Goal: Task Accomplishment & Management: Manage account settings

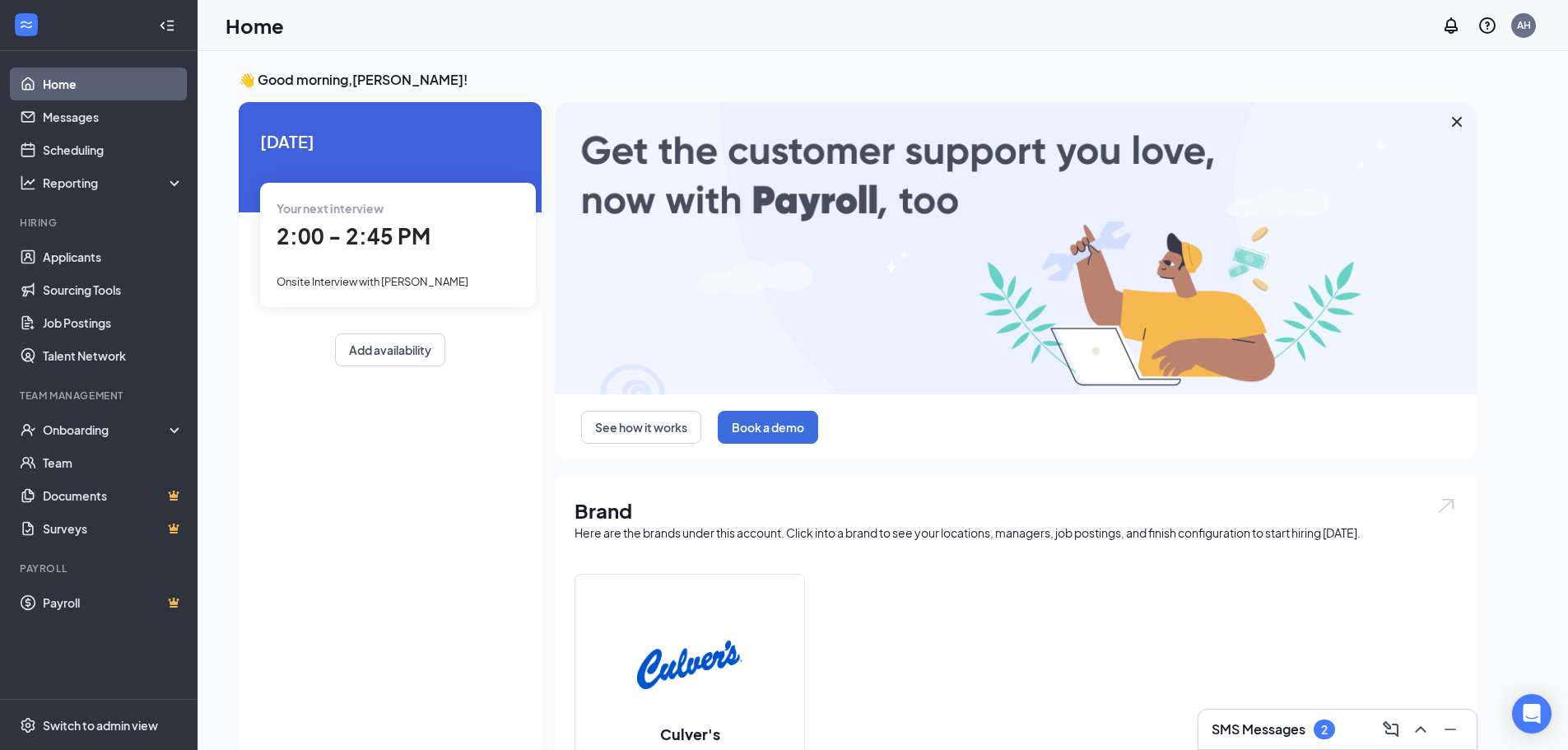
click at [374, 232] on span "2:00 - 2:45 PM" at bounding box center [353, 235] width 154 height 27
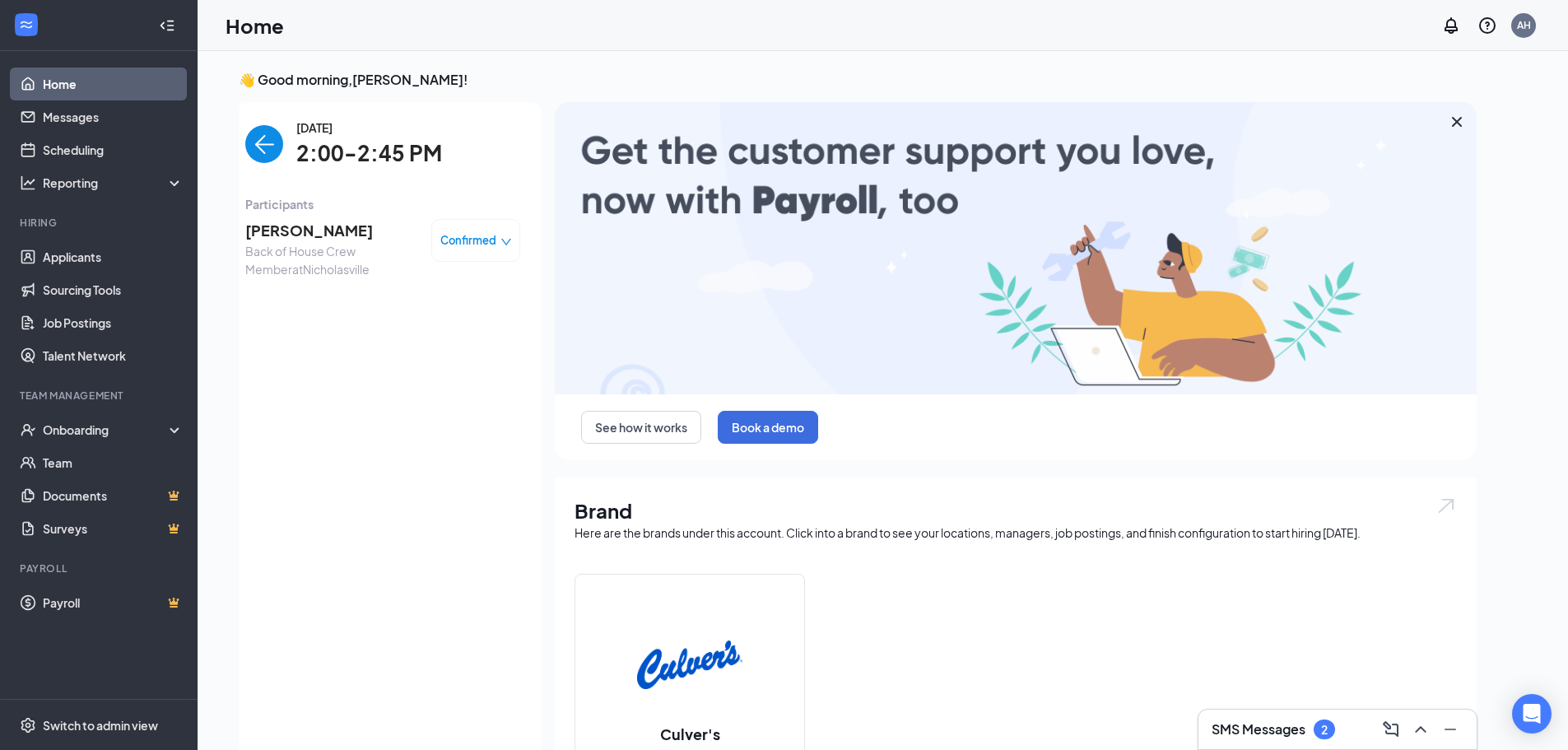
scroll to position [7, 0]
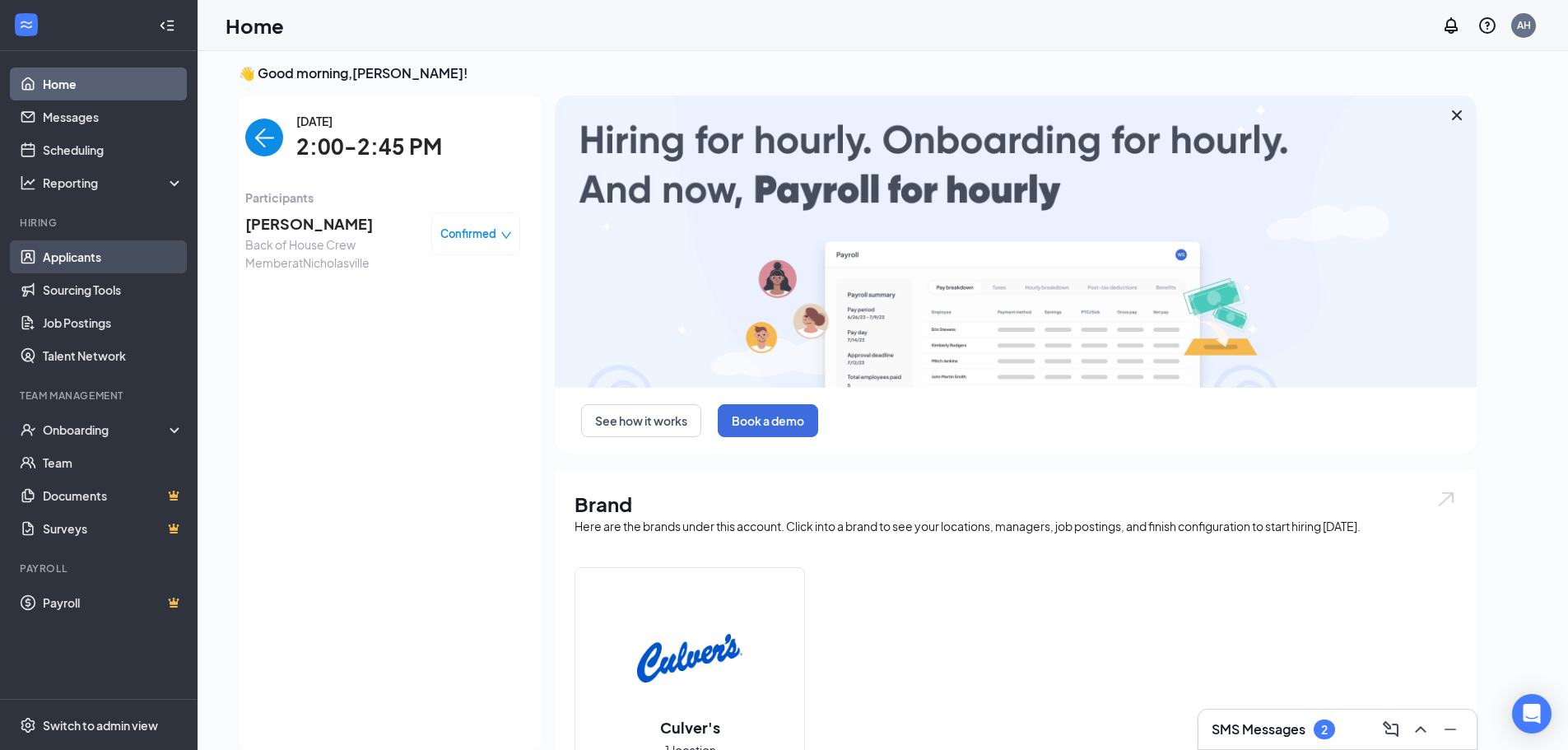
click at [78, 270] on link "Applicants" at bounding box center [113, 256] width 141 height 33
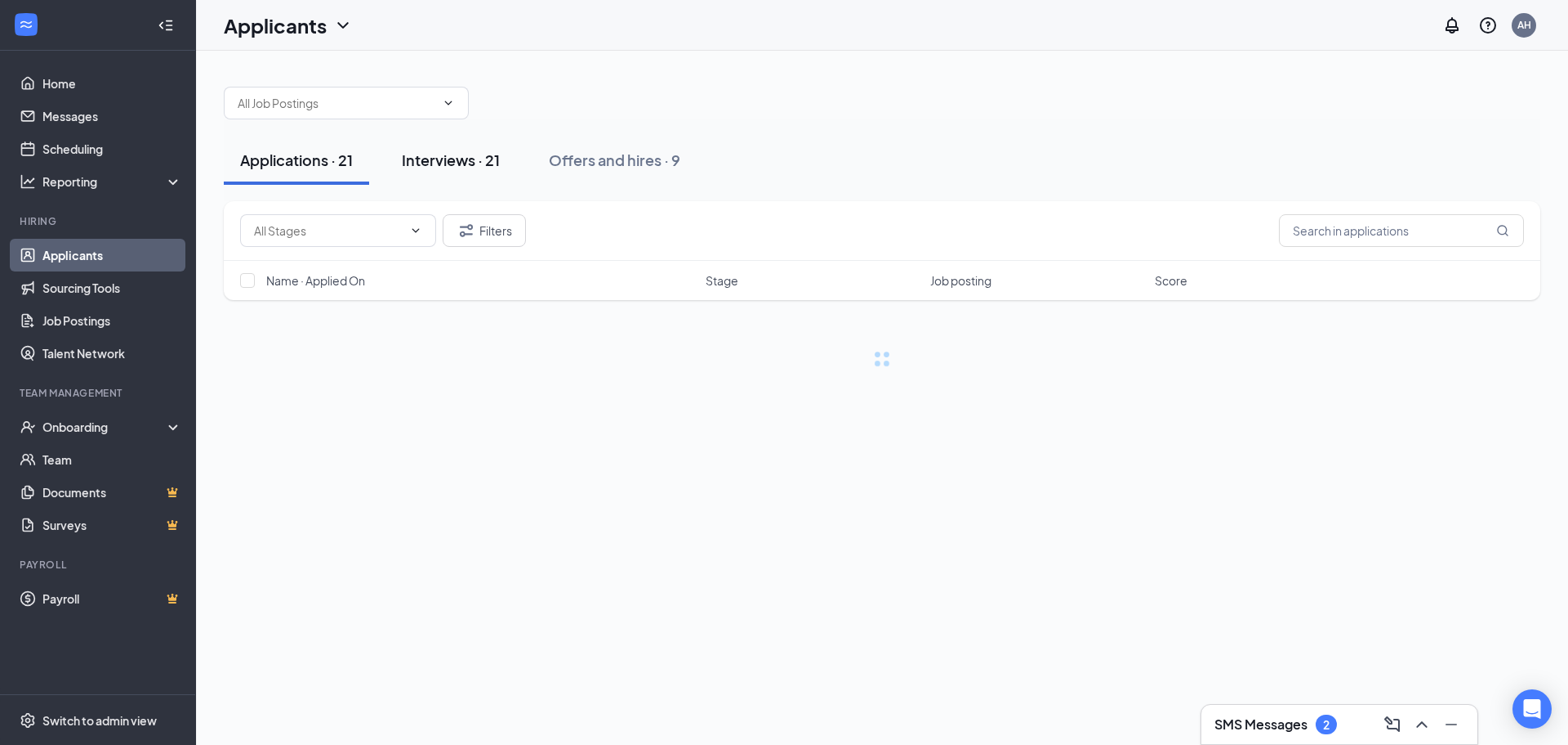
click at [458, 165] on div "Interviews · 21" at bounding box center [451, 160] width 98 height 21
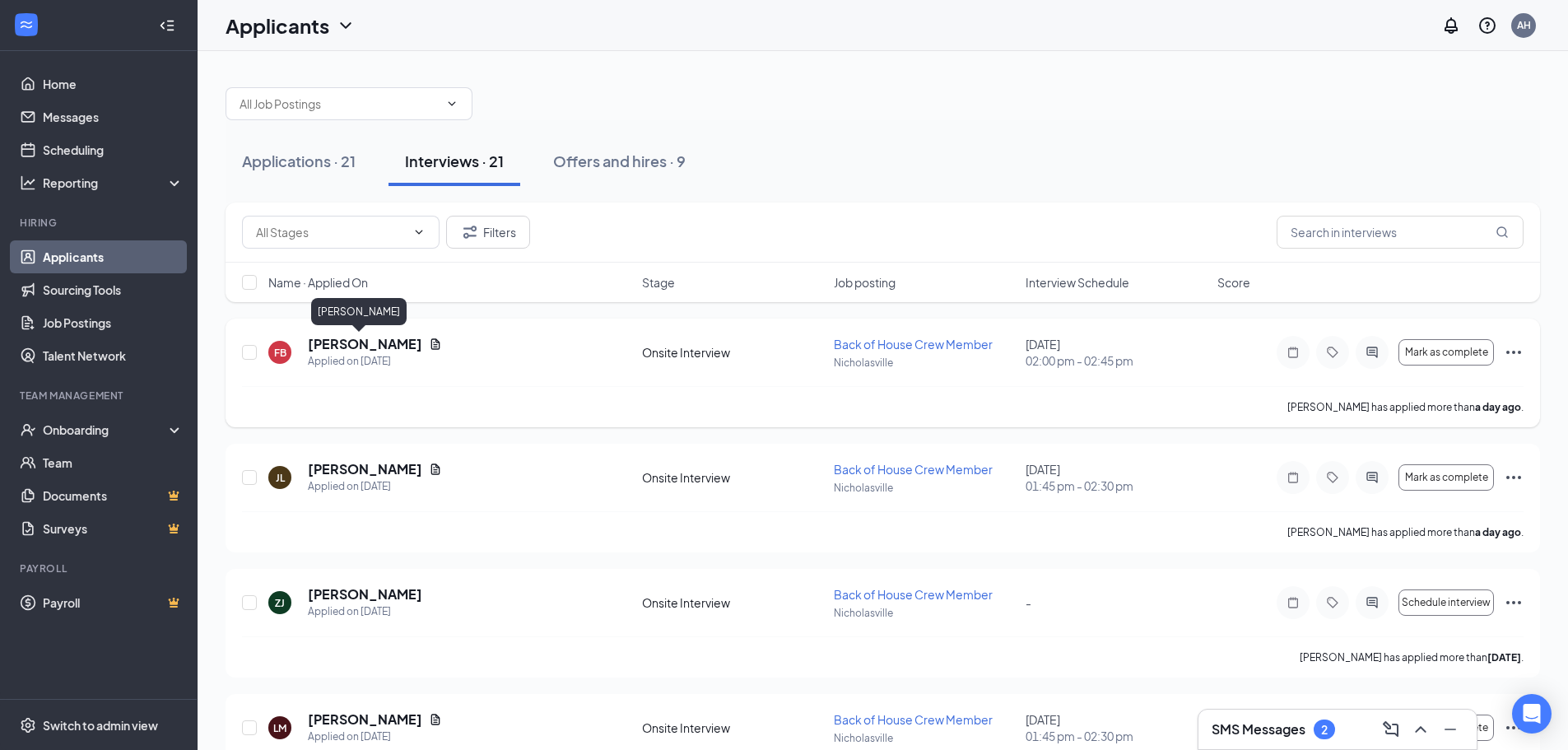
click at [325, 341] on h5 "[PERSON_NAME]" at bounding box center [365, 344] width 114 height 18
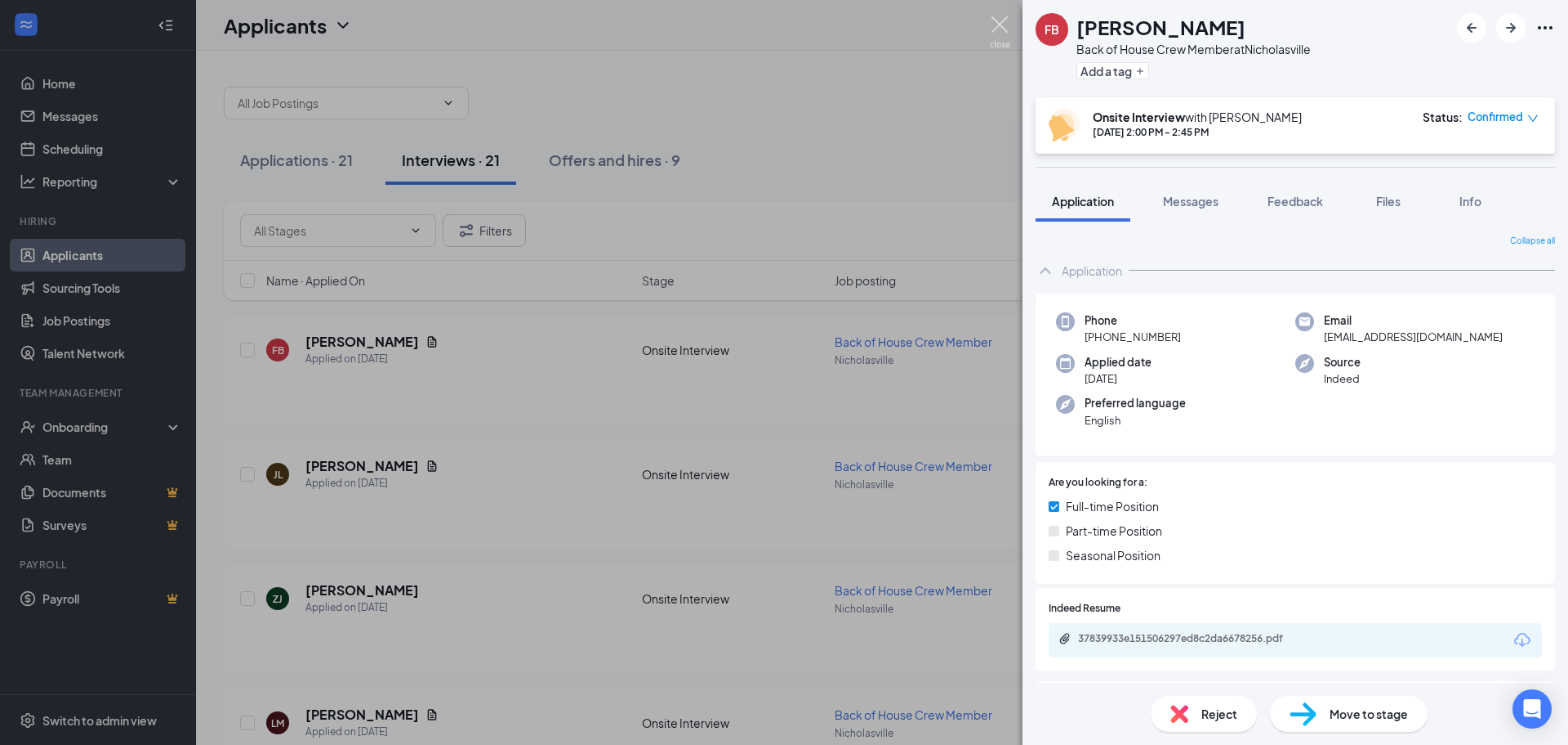
click at [999, 21] on img at bounding box center [1000, 33] width 21 height 32
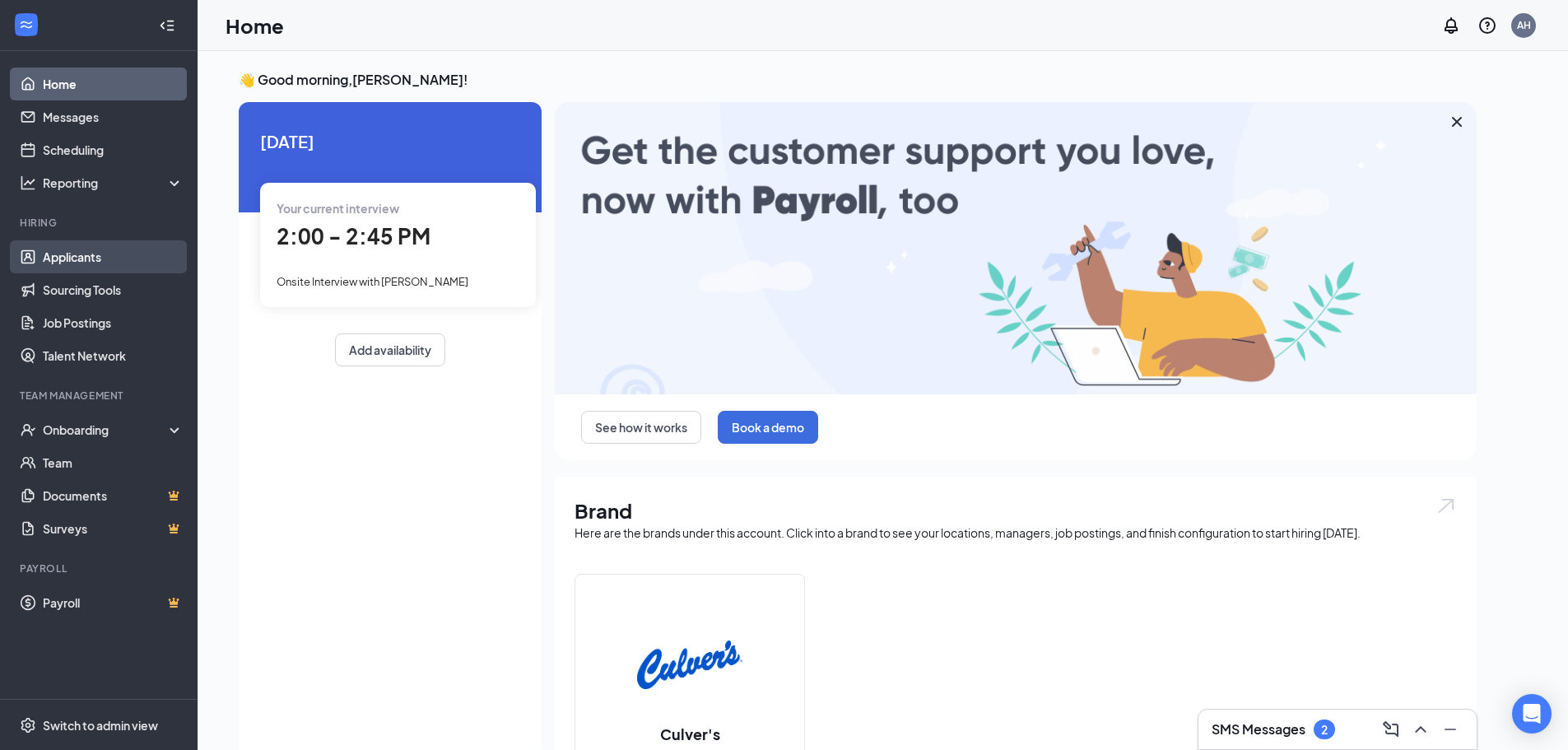
click at [61, 256] on link "Applicants" at bounding box center [113, 256] width 141 height 33
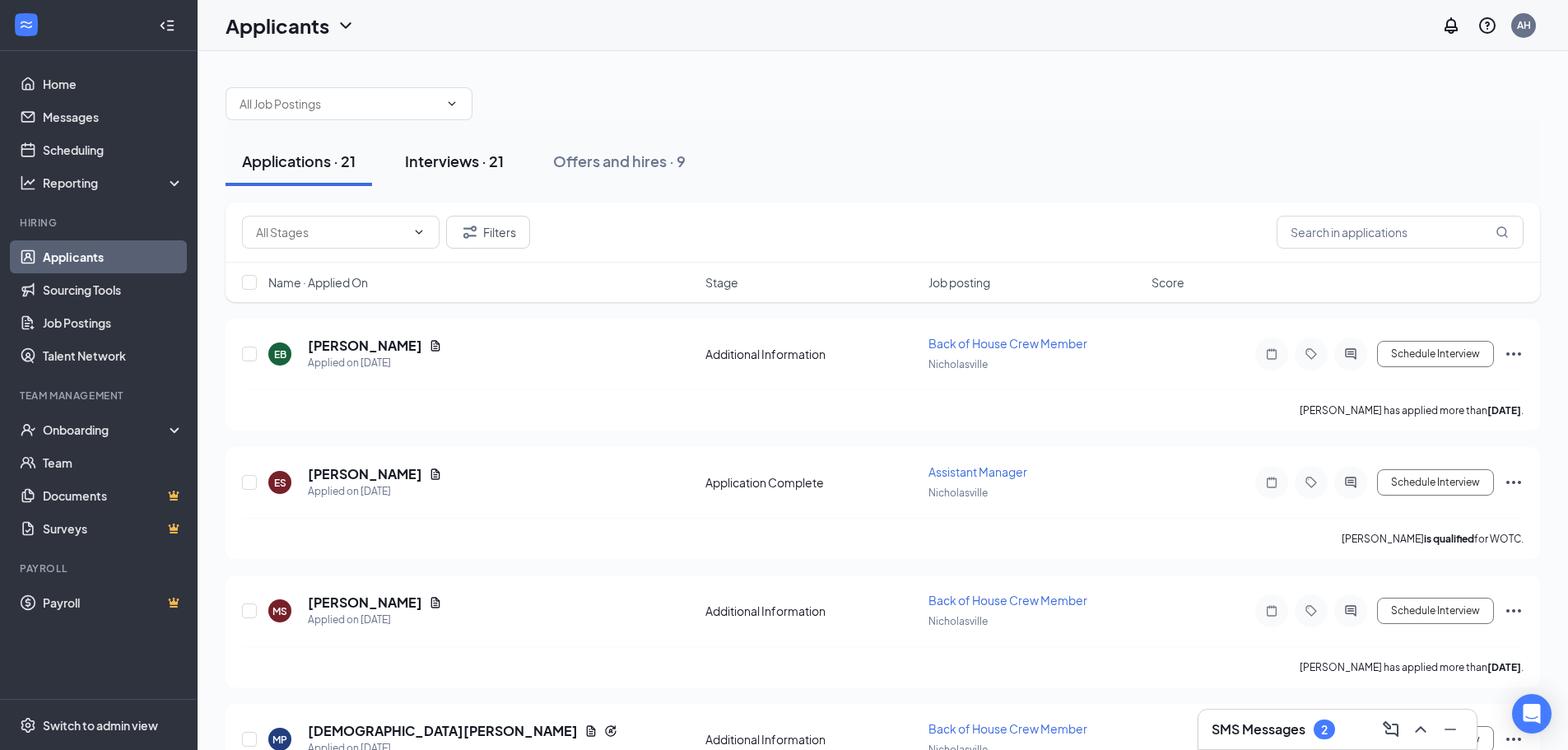
click at [453, 156] on div "Interviews · 21" at bounding box center [454, 161] width 98 height 21
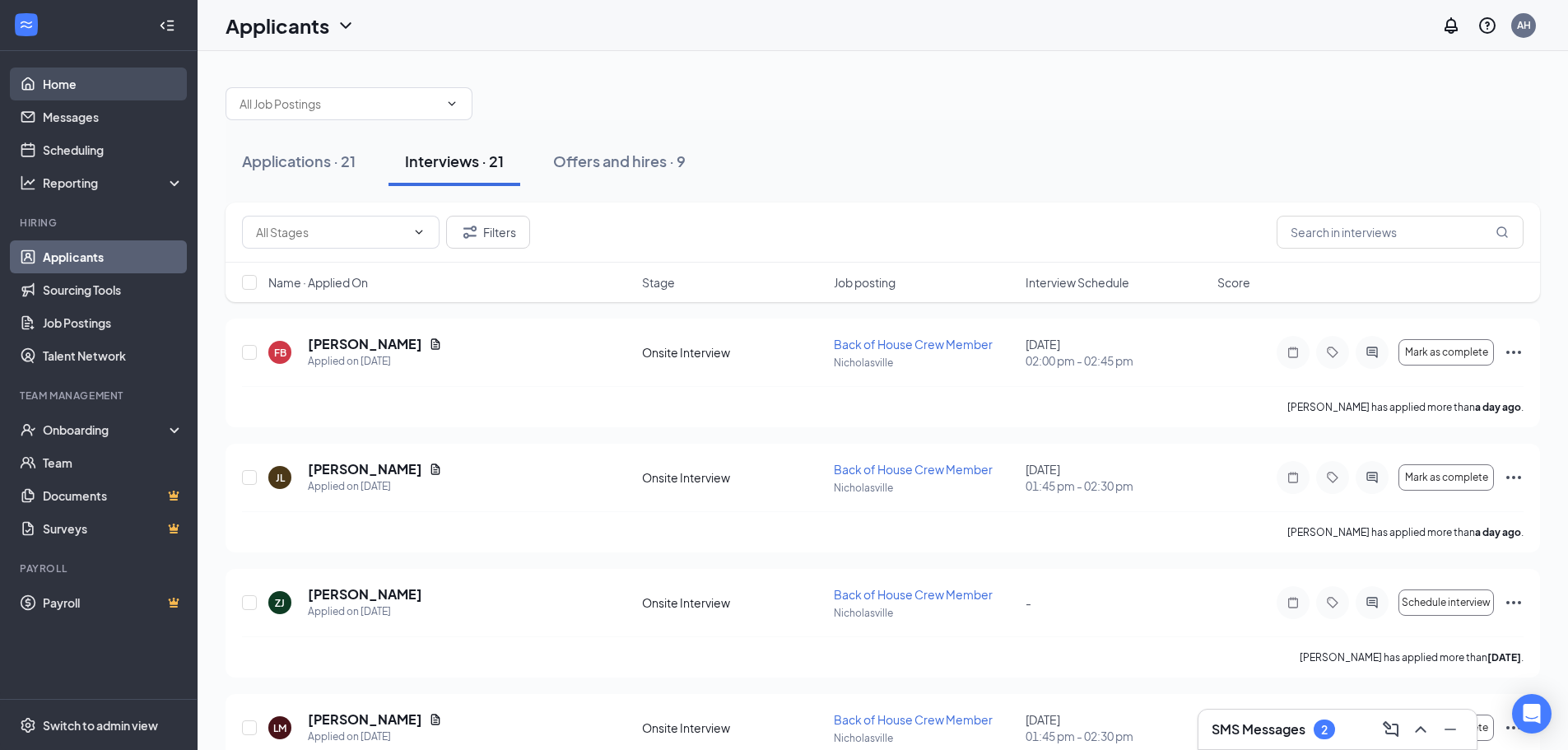
click at [61, 80] on link "Home" at bounding box center [113, 83] width 141 height 33
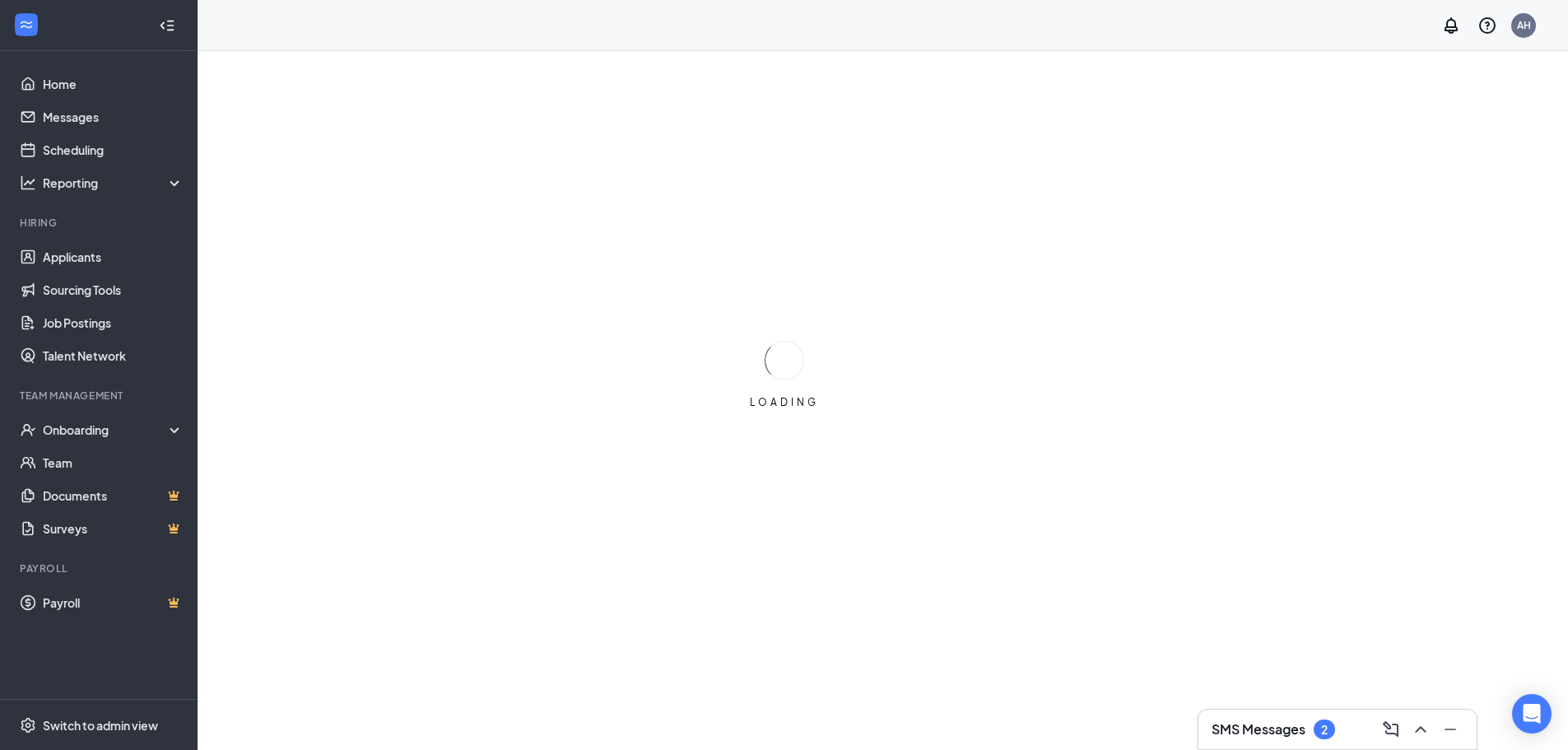
scroll to position [40, 0]
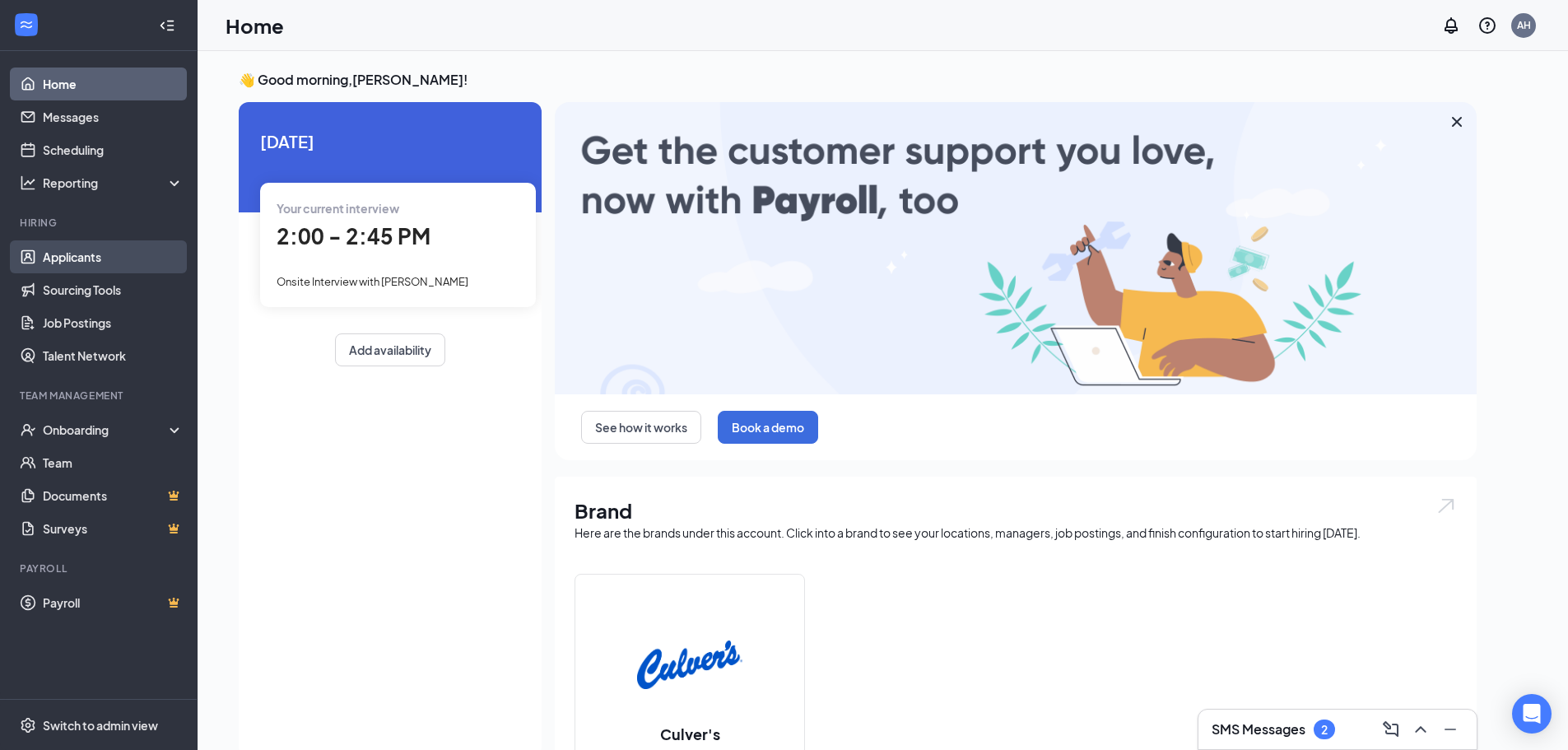
click at [80, 267] on link "Applicants" at bounding box center [113, 256] width 141 height 33
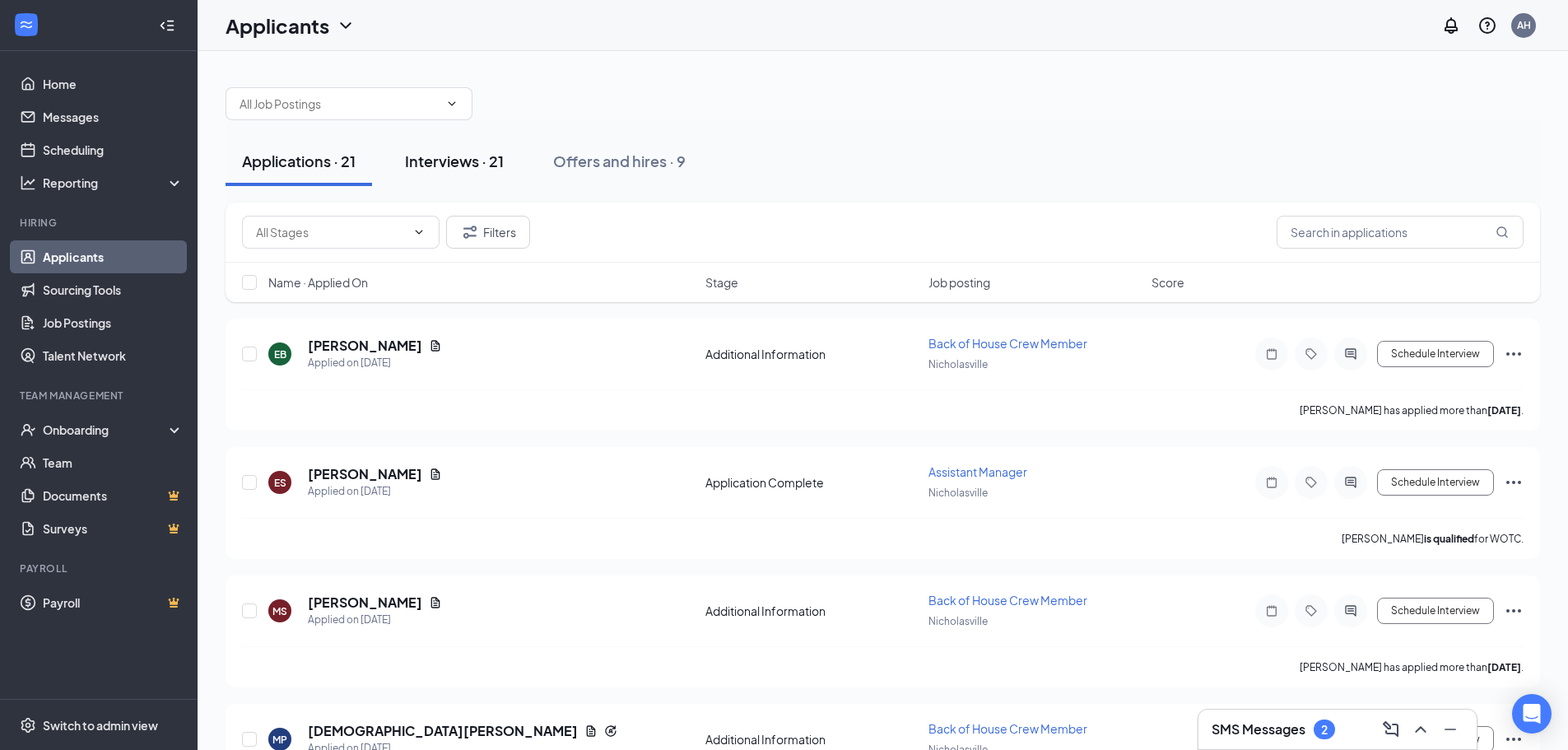
click at [439, 152] on div "Interviews · 21" at bounding box center [454, 161] width 98 height 21
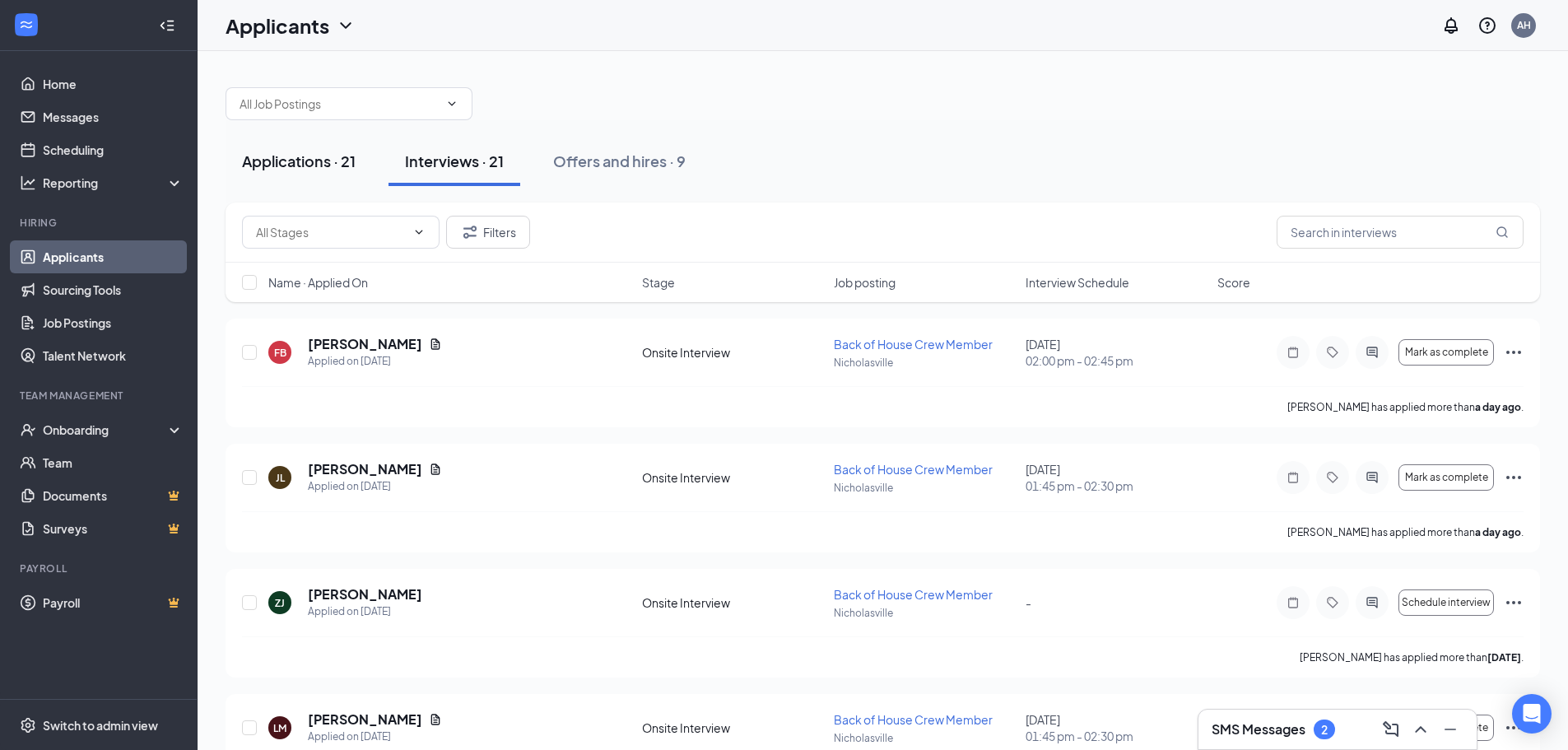
click at [281, 161] on div "Applications · 21" at bounding box center [299, 161] width 113 height 21
